Goal: Task Accomplishment & Management: Complete application form

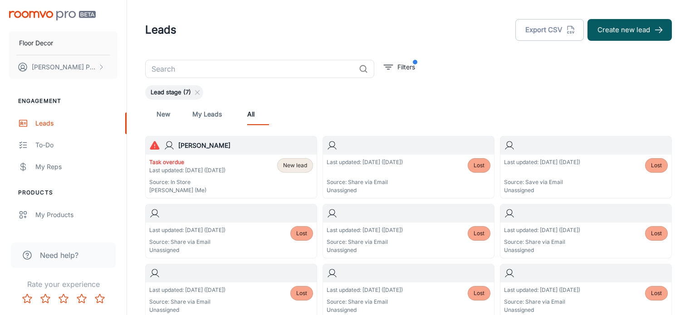
scroll to position [45, 0]
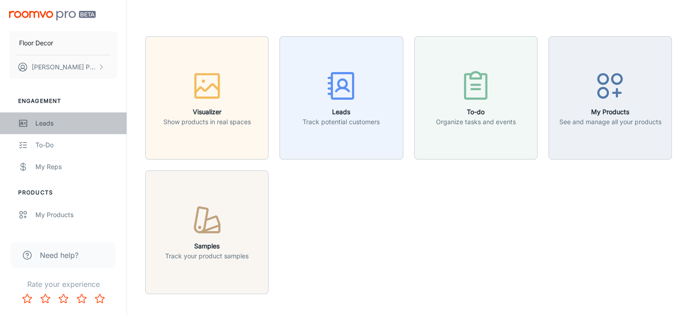
click at [47, 121] on div "Leads" at bounding box center [76, 123] width 82 height 10
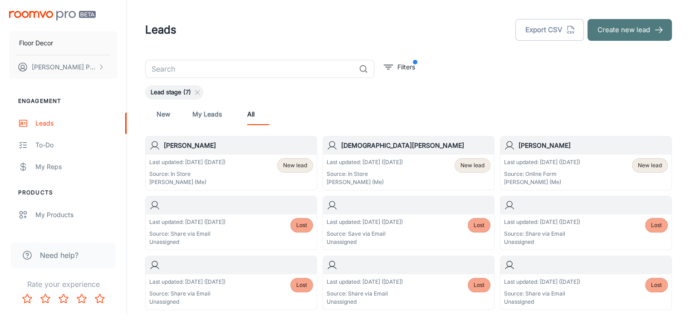
click at [588, 34] on button "Create new lead" at bounding box center [629, 30] width 84 height 22
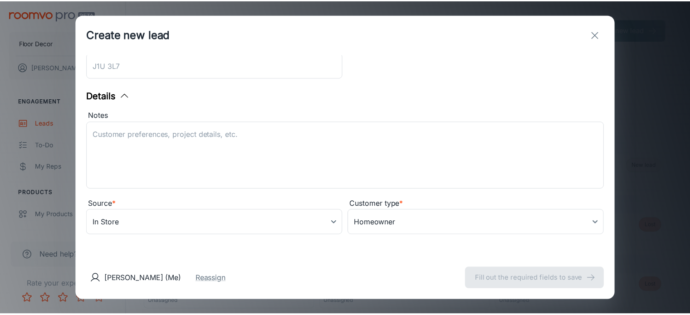
scroll to position [300, 0]
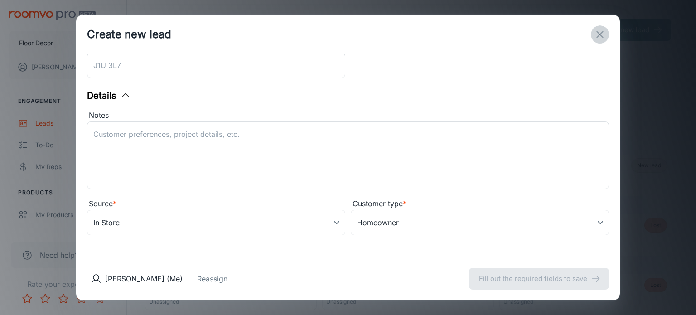
click at [599, 34] on icon "exit" at bounding box center [600, 34] width 11 height 11
